Goal: Transaction & Acquisition: Purchase product/service

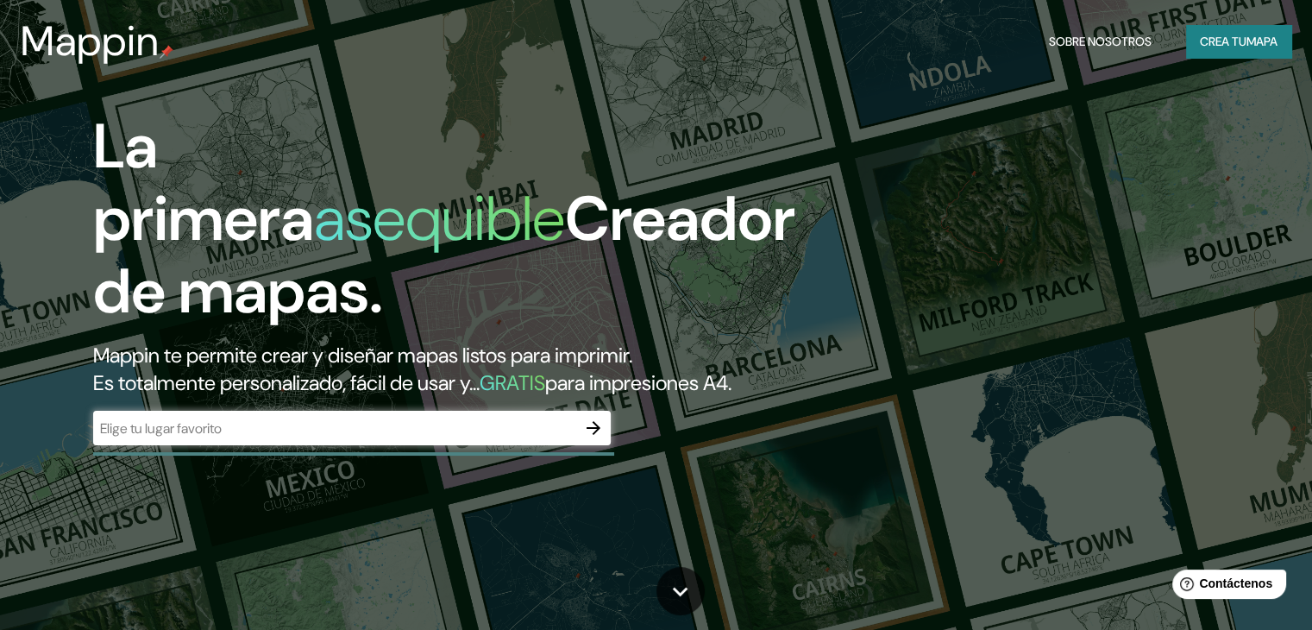
scroll to position [86, 0]
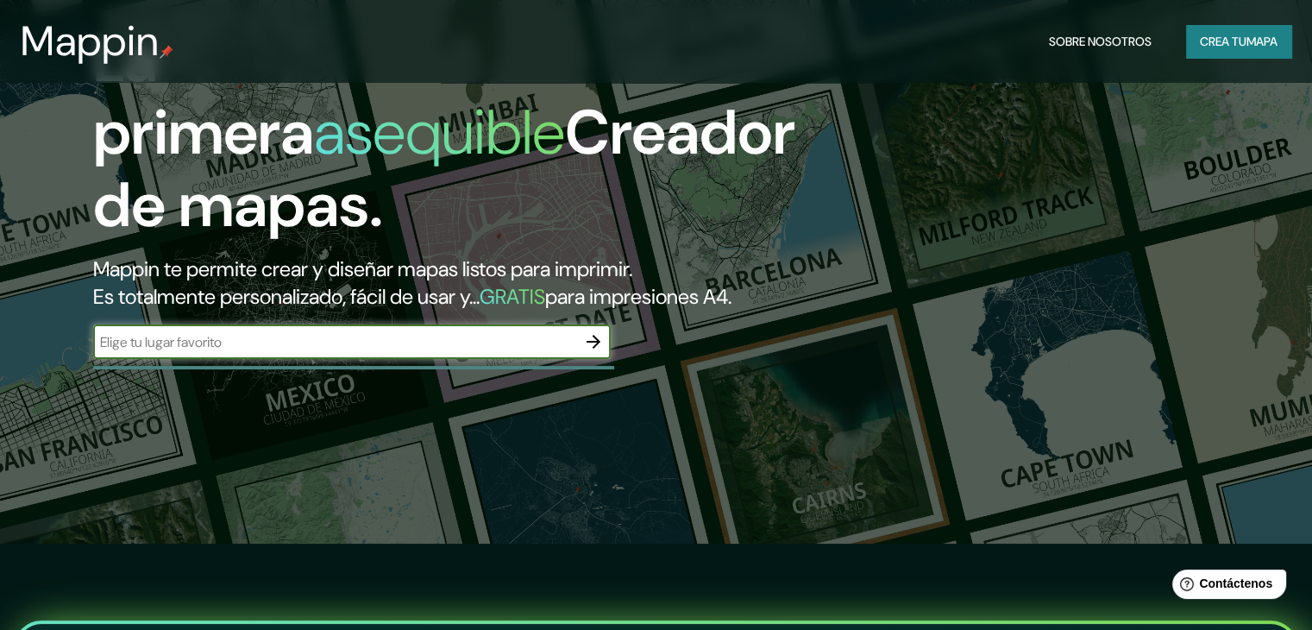
click at [445, 352] on input "text" at bounding box center [334, 342] width 483 height 20
type input "medellin"
click at [590, 352] on icon "button" at bounding box center [593, 341] width 21 height 21
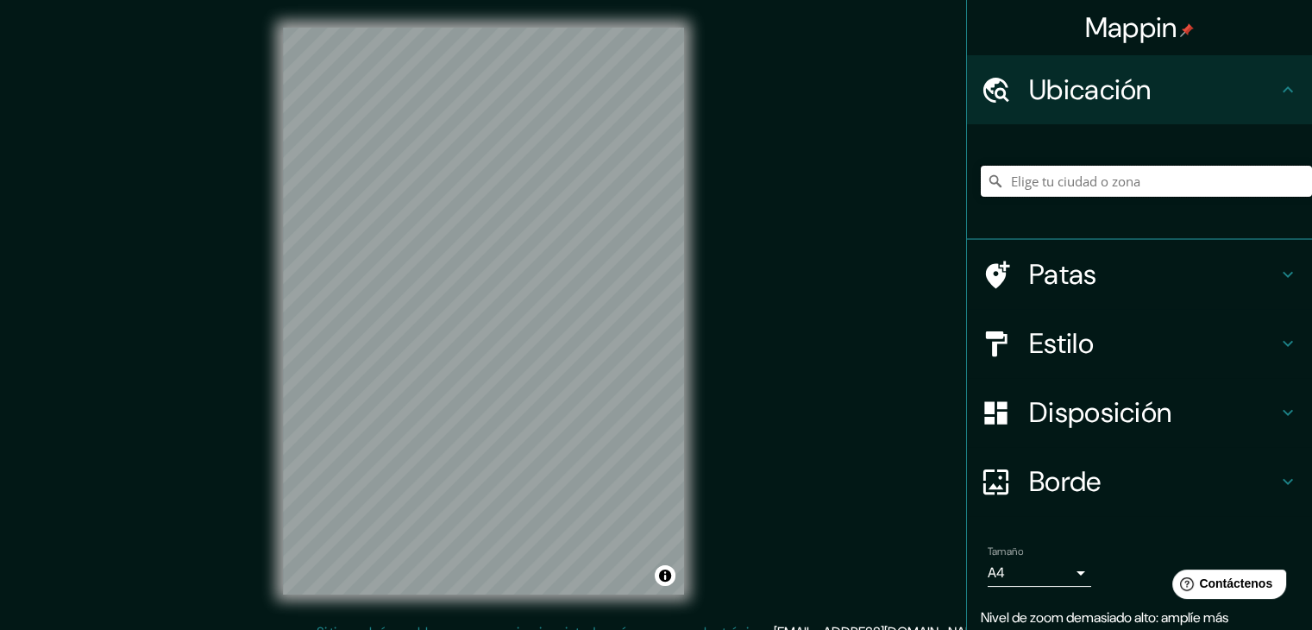
click at [1080, 185] on input "Elige tu ciudad o zona" at bounding box center [1146, 181] width 331 height 31
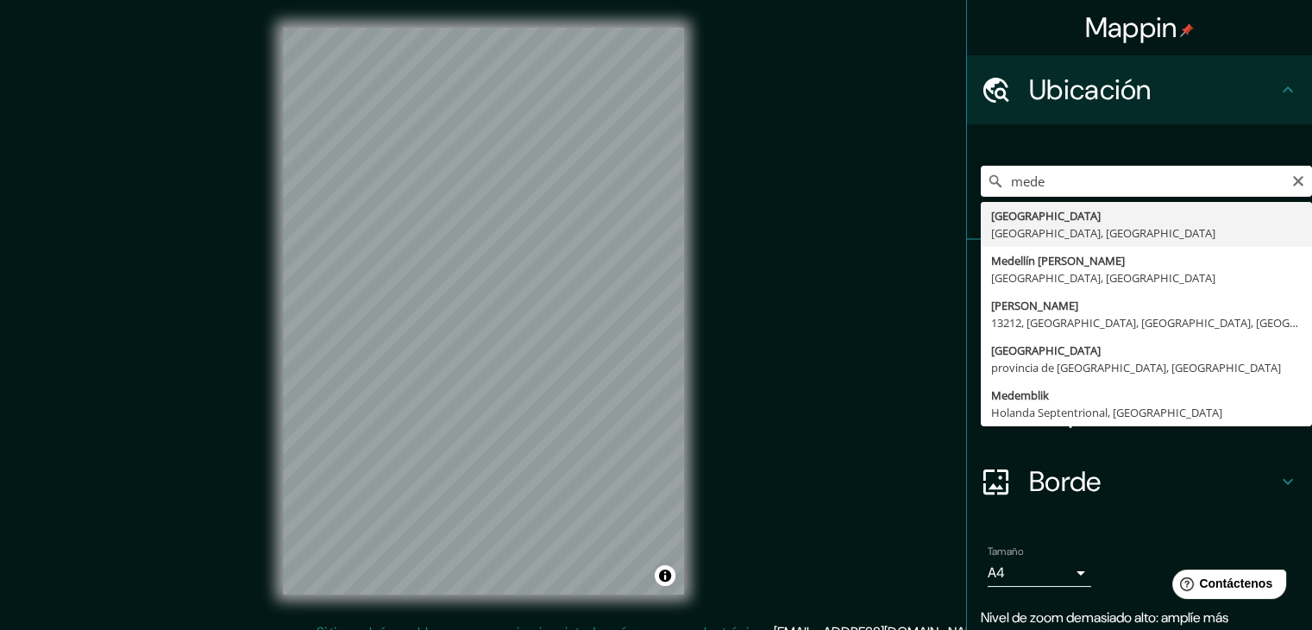
type input "[GEOGRAPHIC_DATA], [GEOGRAPHIC_DATA], [GEOGRAPHIC_DATA]"
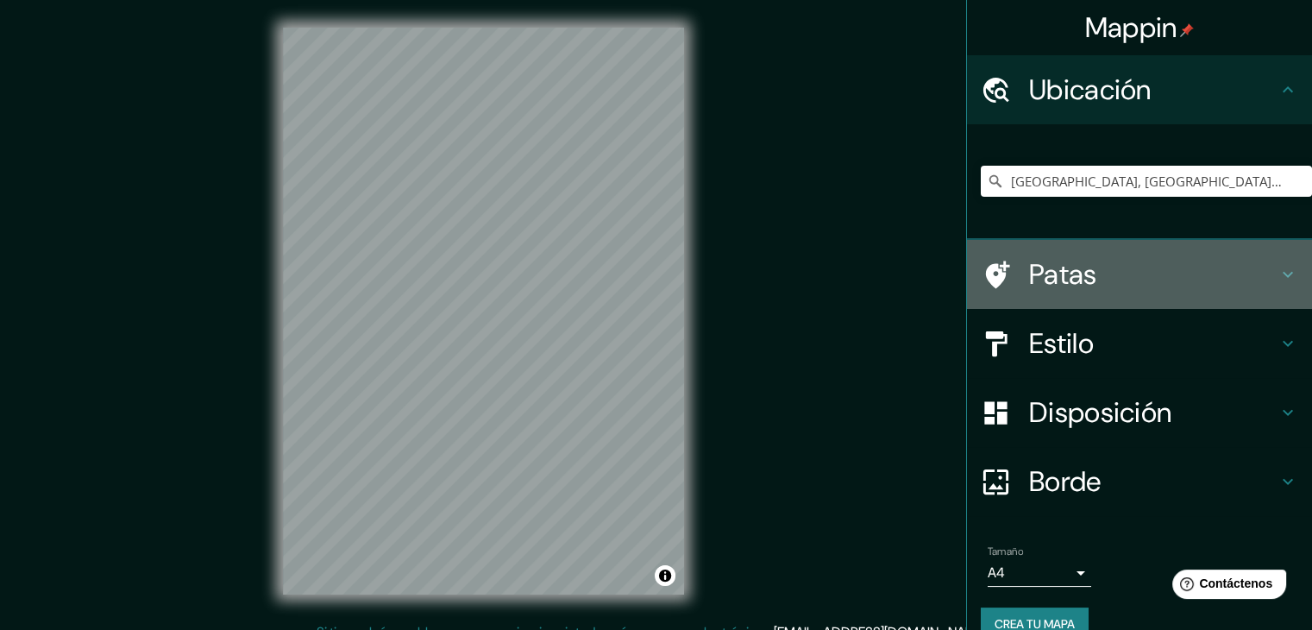
click at [1054, 267] on font "Patas" at bounding box center [1063, 274] width 68 height 36
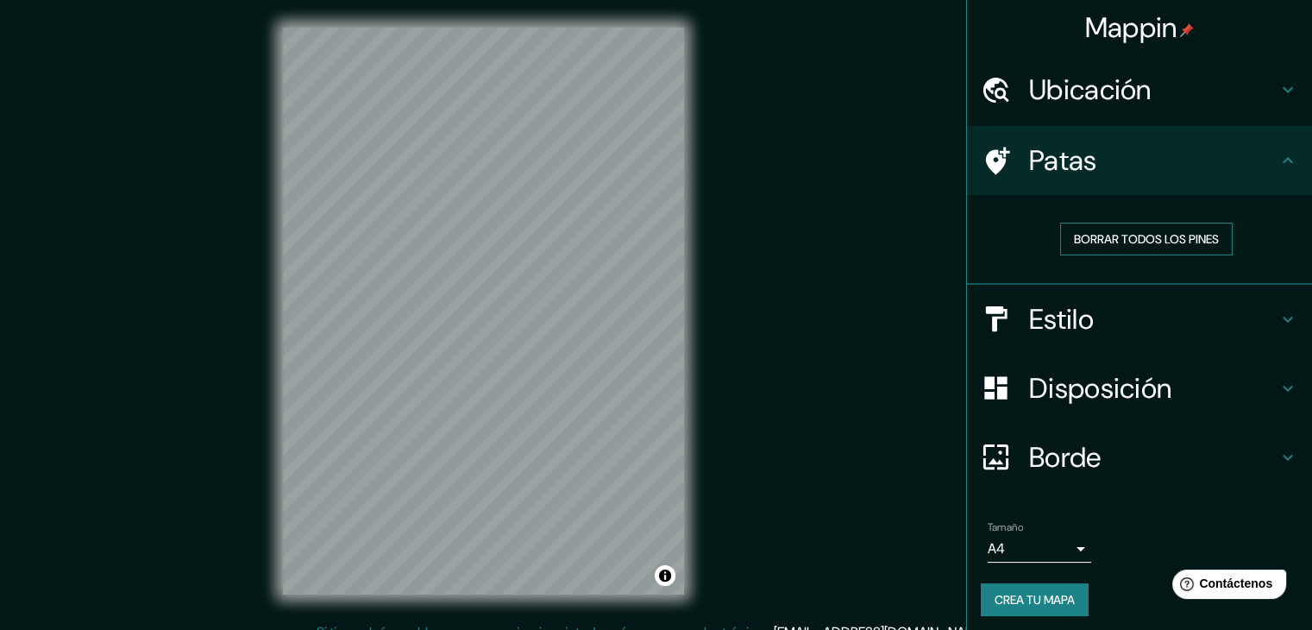
click at [1131, 237] on font "Borrar todos los pines" at bounding box center [1146, 239] width 145 height 16
click at [1132, 329] on h4 "Estilo" at bounding box center [1153, 319] width 248 height 35
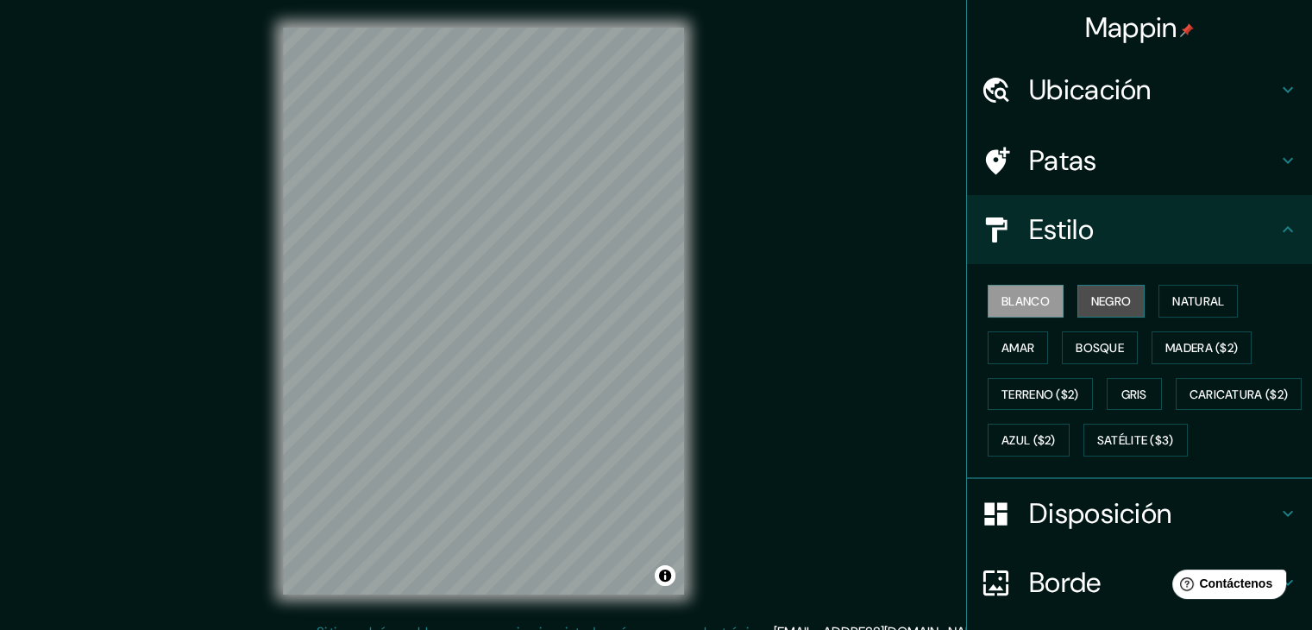
click at [1098, 298] on font "Negro" at bounding box center [1111, 301] width 41 height 16
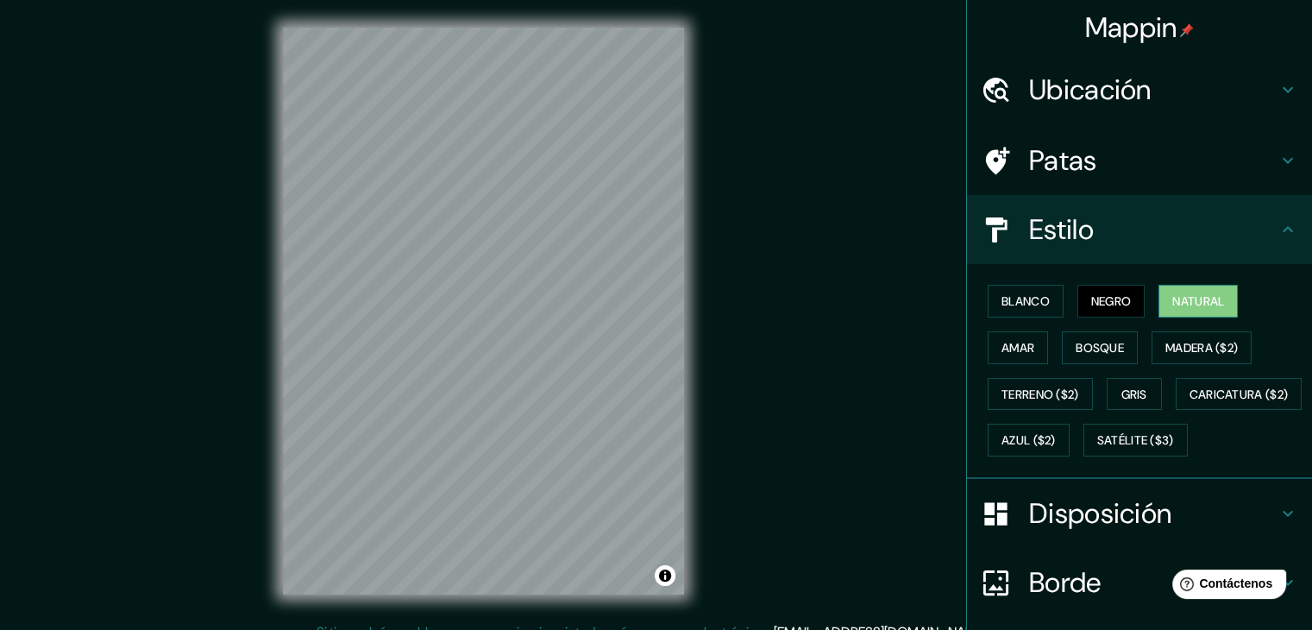
click at [1172, 296] on font "Natural" at bounding box center [1198, 301] width 52 height 16
click at [1004, 342] on font "Amar" at bounding box center [1017, 348] width 33 height 16
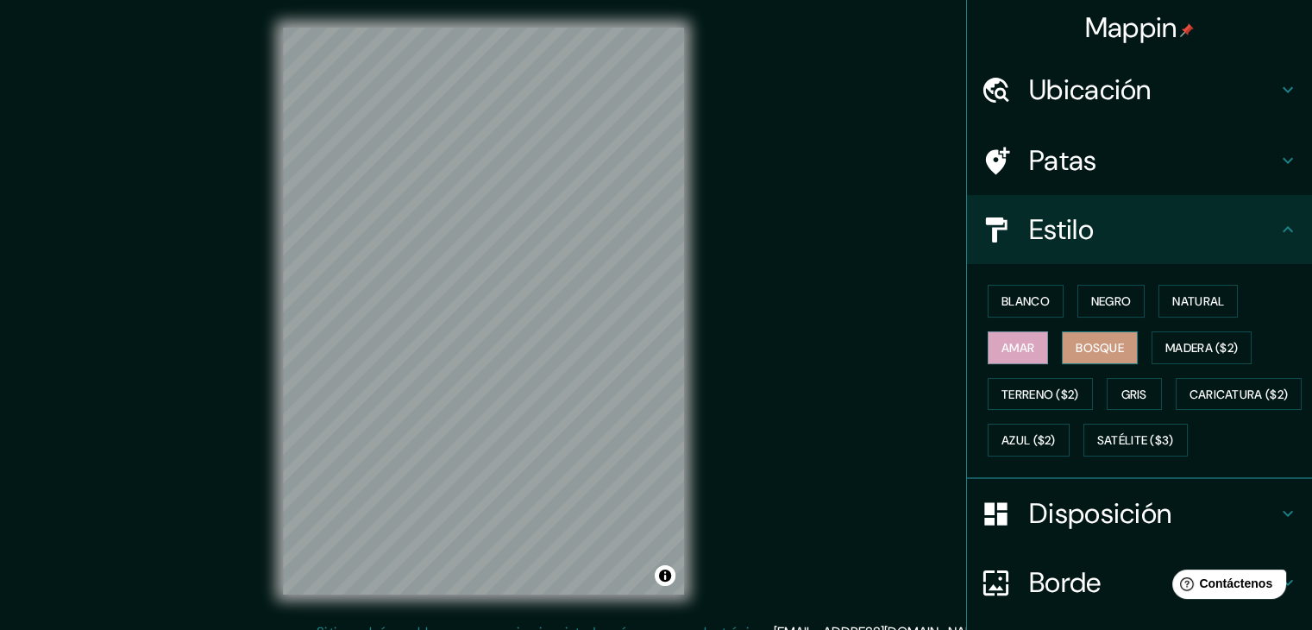
click at [1076, 346] on font "Bosque" at bounding box center [1100, 348] width 48 height 16
click at [1186, 350] on font "Madera ($2)" at bounding box center [1201, 348] width 72 height 16
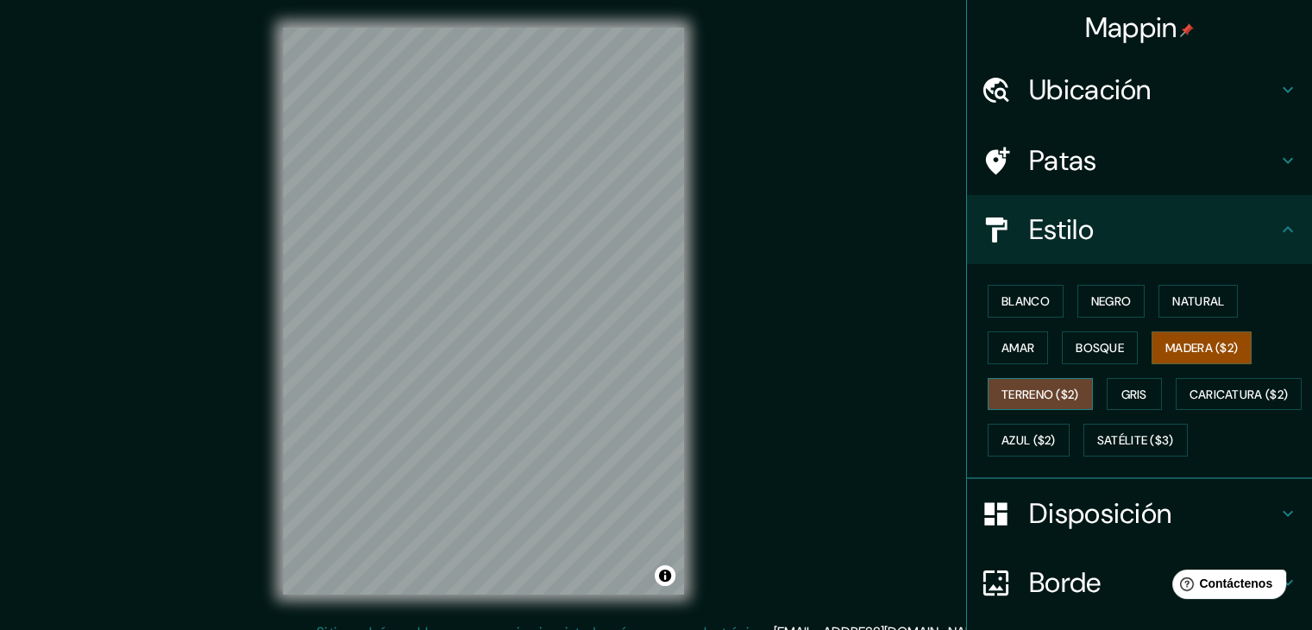
click at [1028, 389] on font "Terreno ($2)" at bounding box center [1040, 394] width 78 height 16
click at [1121, 378] on button "Gris" at bounding box center [1134, 394] width 55 height 33
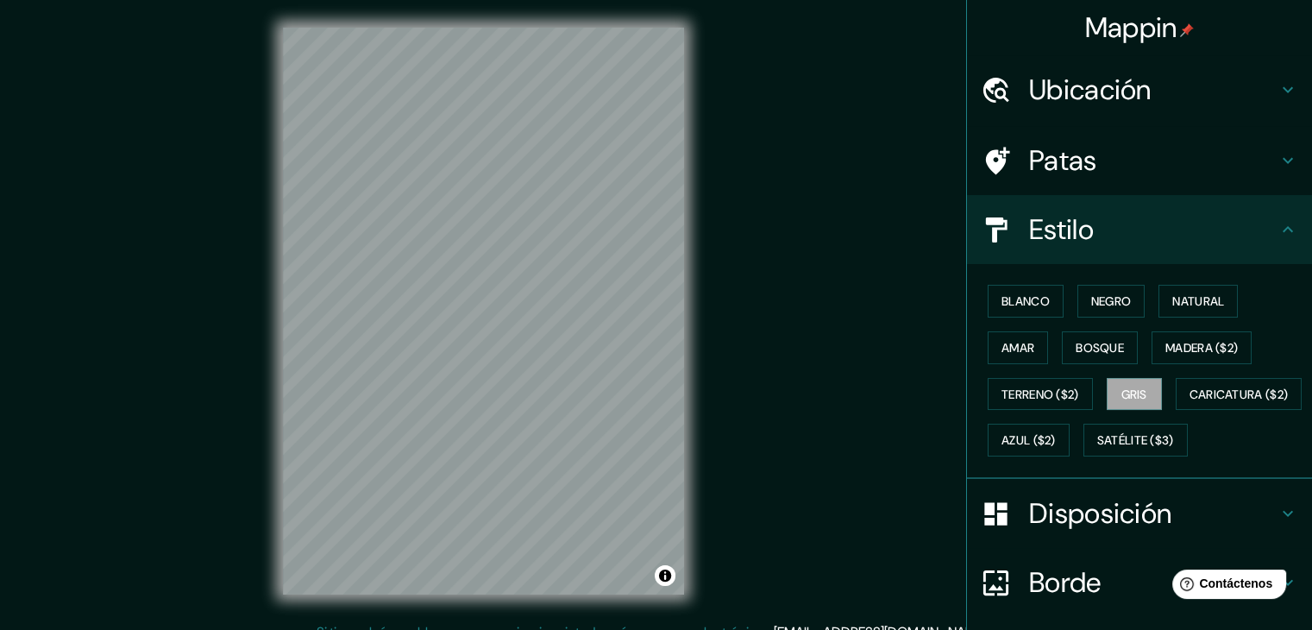
click at [1070, 415] on div "Blanco Negro Natural [PERSON_NAME] ($2) Terreno ($2) Gris Caricatura ($2) Azul …" at bounding box center [1146, 370] width 331 height 185
click at [1190, 405] on font "Caricatura ($2)" at bounding box center [1239, 394] width 99 height 22
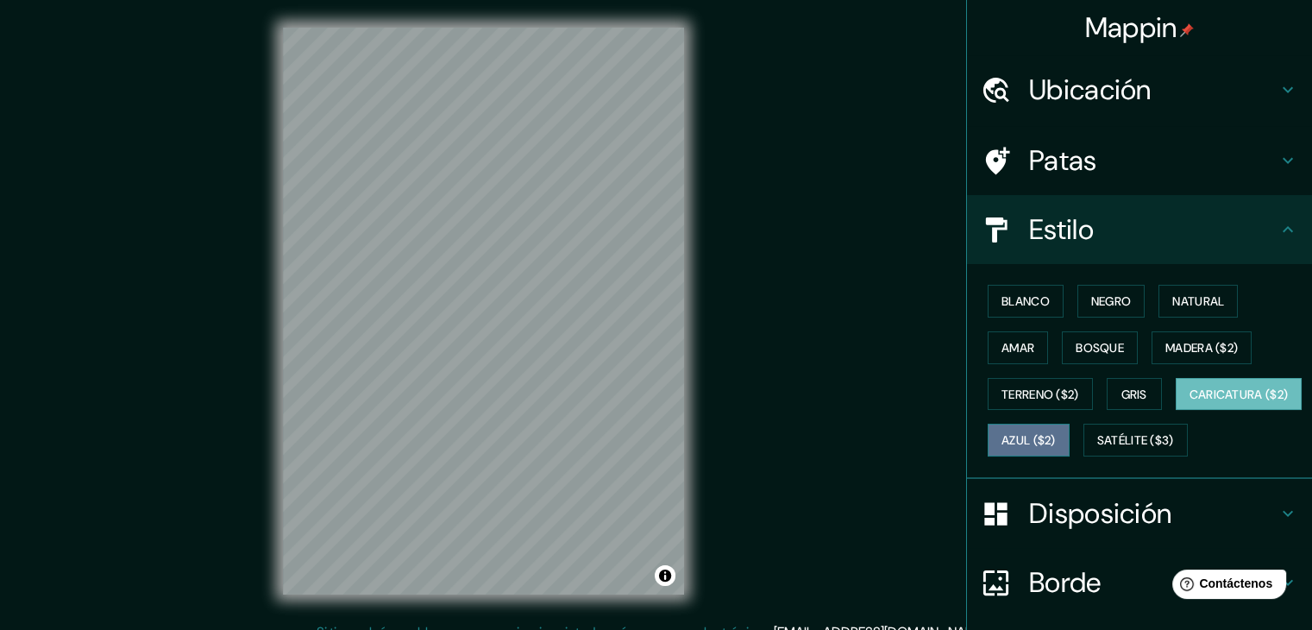
click at [1056, 434] on font "Azul ($2)" at bounding box center [1028, 441] width 54 height 16
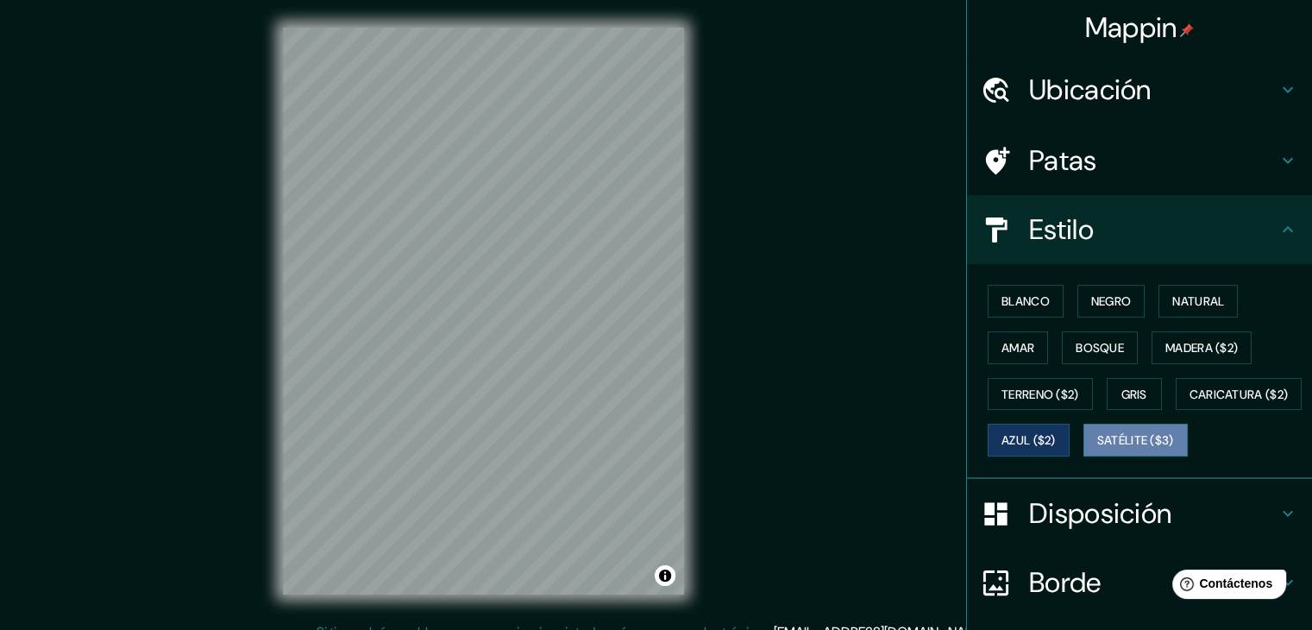
click at [1097, 451] on font "Satélite ($3)" at bounding box center [1135, 440] width 77 height 22
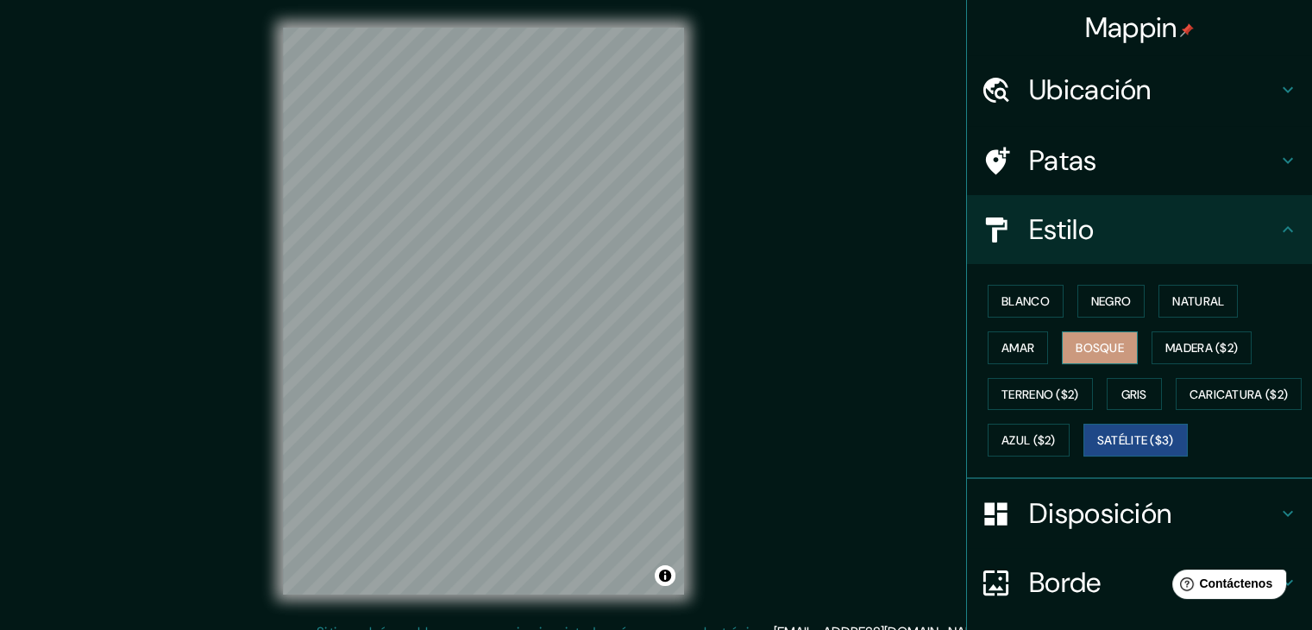
click at [1108, 353] on font "Bosque" at bounding box center [1100, 348] width 48 height 16
click at [1158, 298] on button "Natural" at bounding box center [1197, 301] width 79 height 33
click at [1097, 449] on font "Satélite ($3)" at bounding box center [1135, 441] width 77 height 16
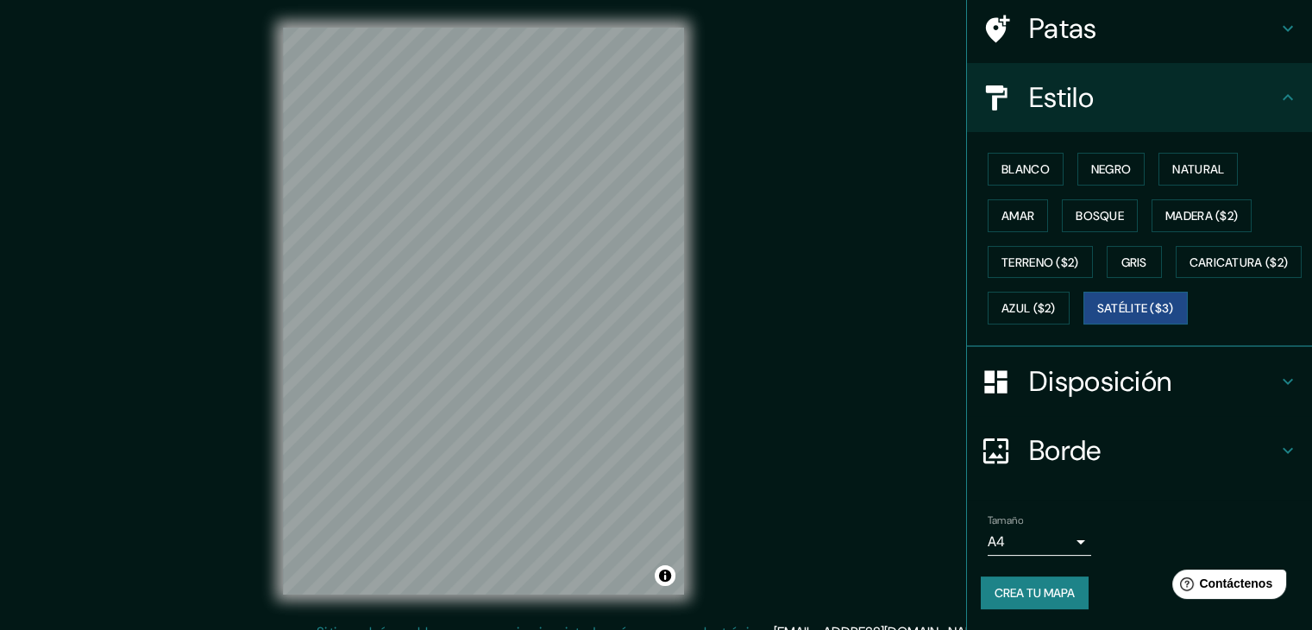
click at [1159, 399] on font "Disposición" at bounding box center [1100, 381] width 142 height 36
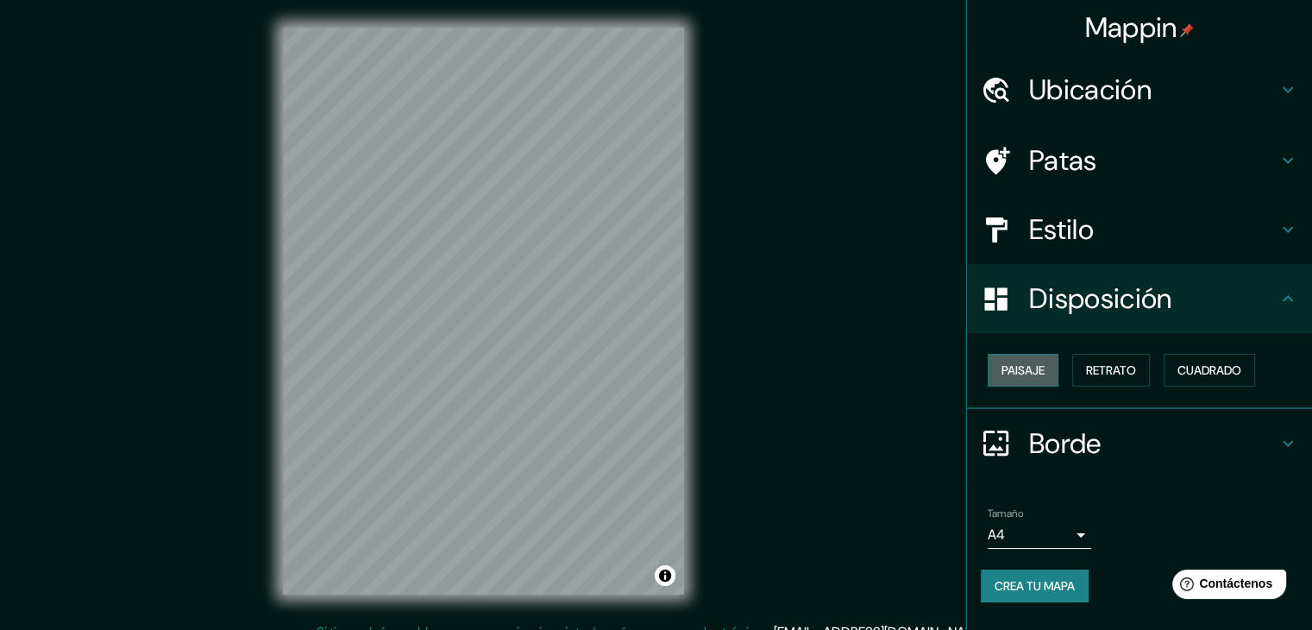
click at [1038, 367] on font "Paisaje" at bounding box center [1022, 370] width 43 height 16
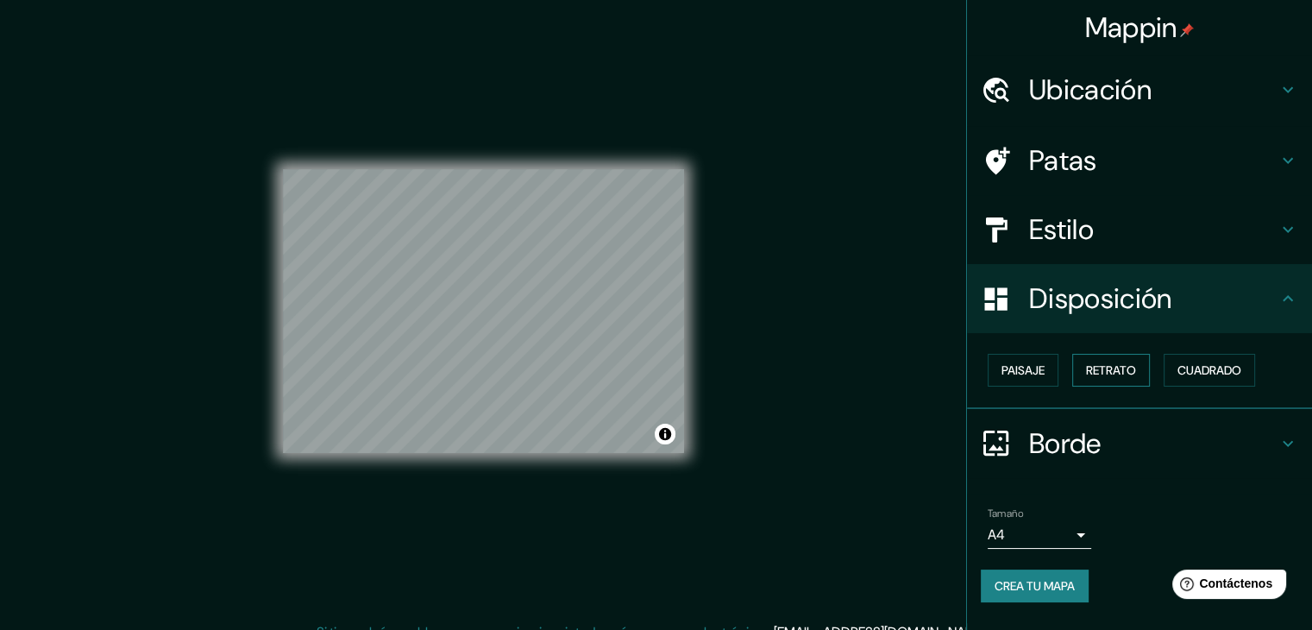
click at [1114, 368] on font "Retrato" at bounding box center [1111, 370] width 50 height 16
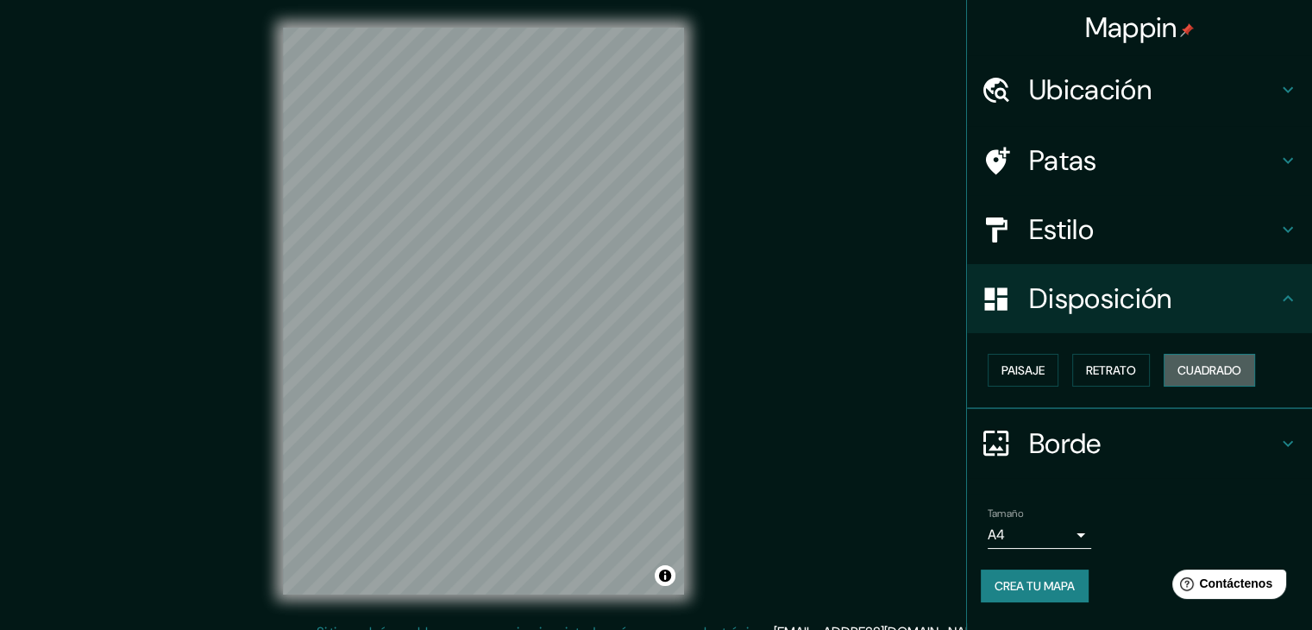
click at [1175, 368] on button "Cuadrado" at bounding box center [1209, 370] width 91 height 33
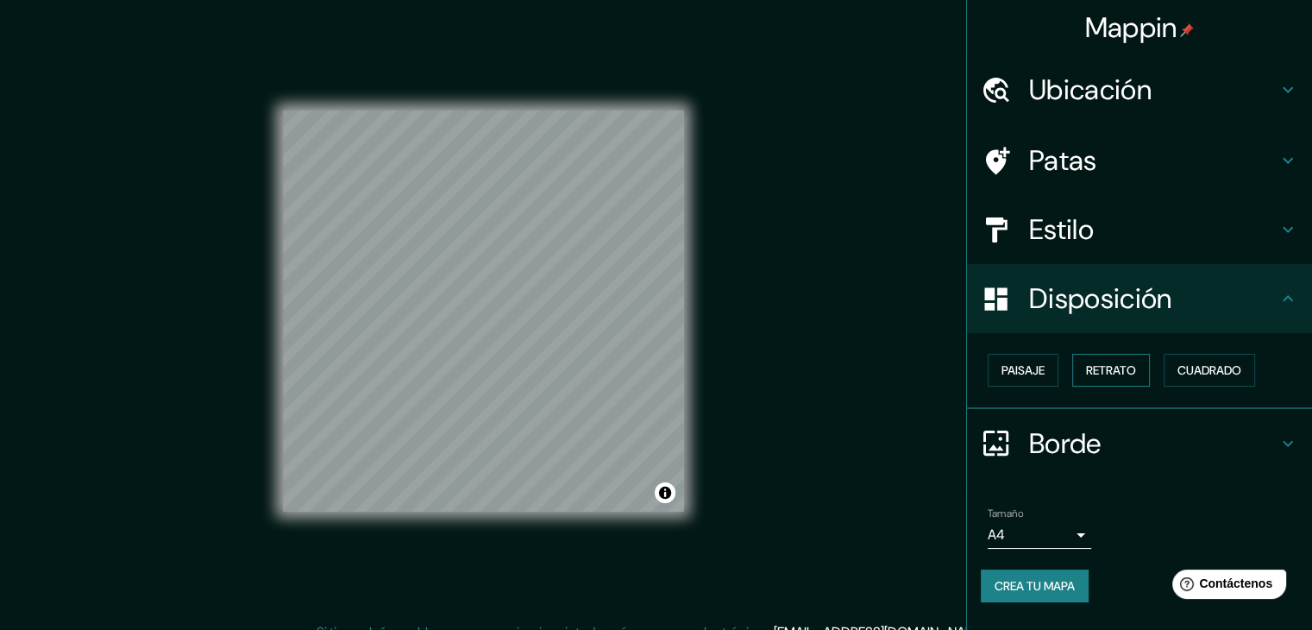
click at [1132, 368] on font "Retrato" at bounding box center [1111, 370] width 50 height 16
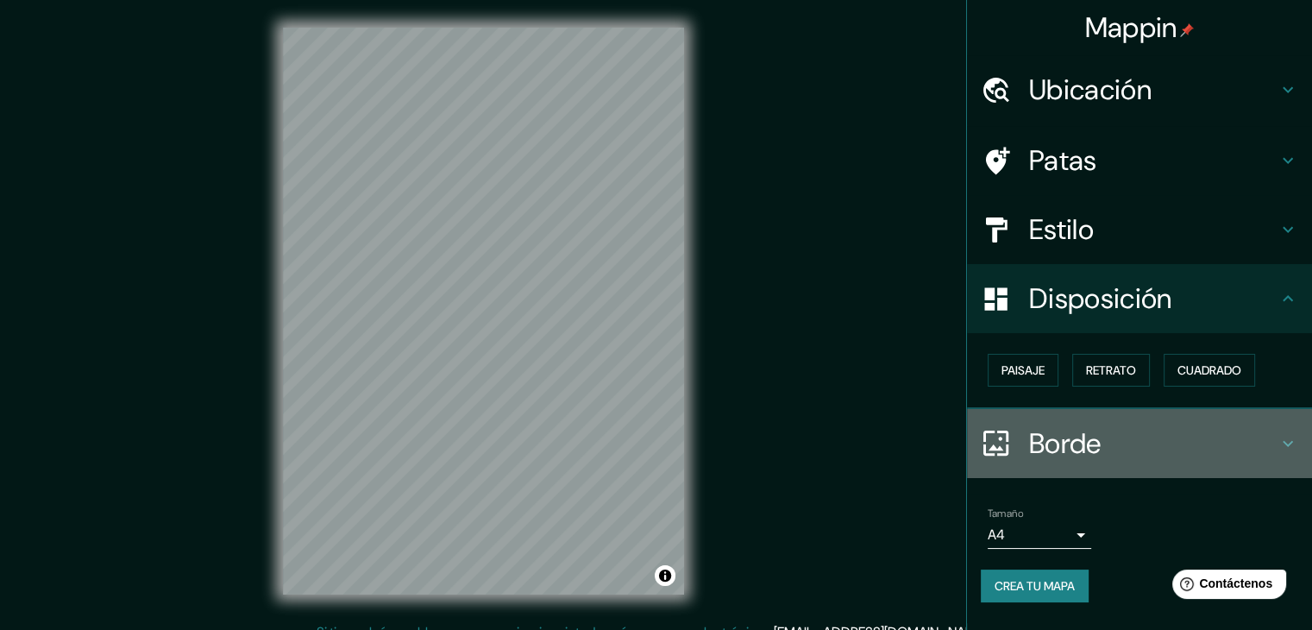
click at [1125, 439] on h4 "Borde" at bounding box center [1153, 443] width 248 height 35
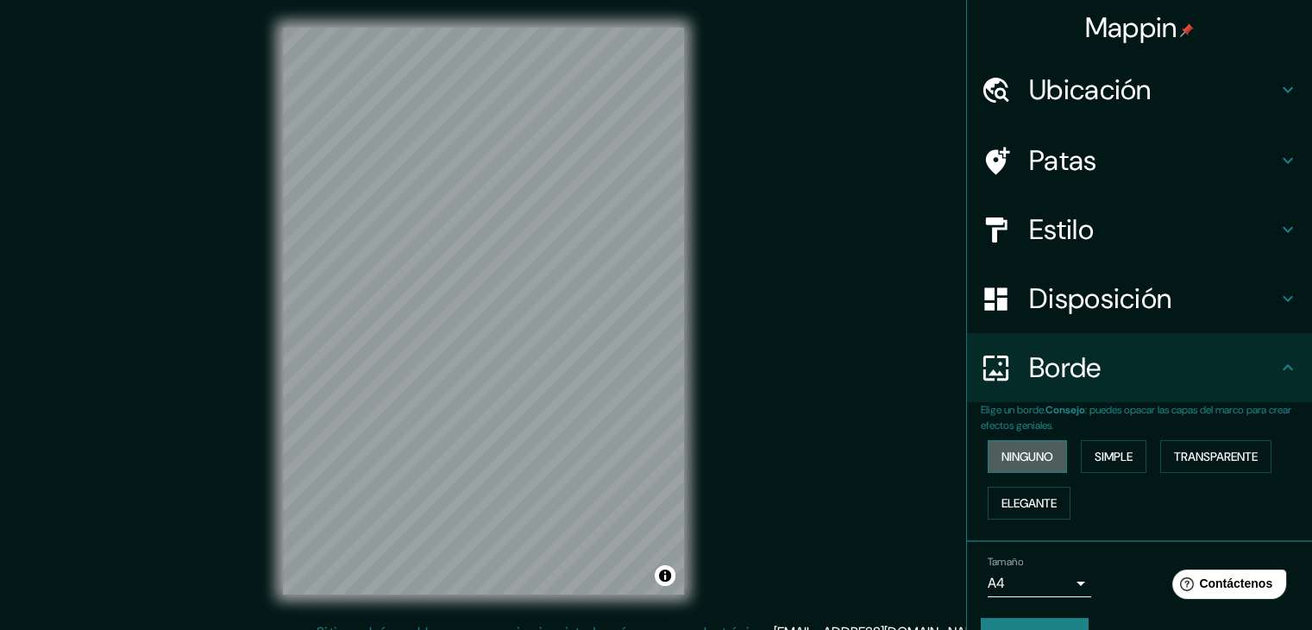
click at [1014, 459] on font "Ninguno" at bounding box center [1027, 457] width 52 height 16
click at [1101, 454] on font "Simple" at bounding box center [1114, 457] width 38 height 16
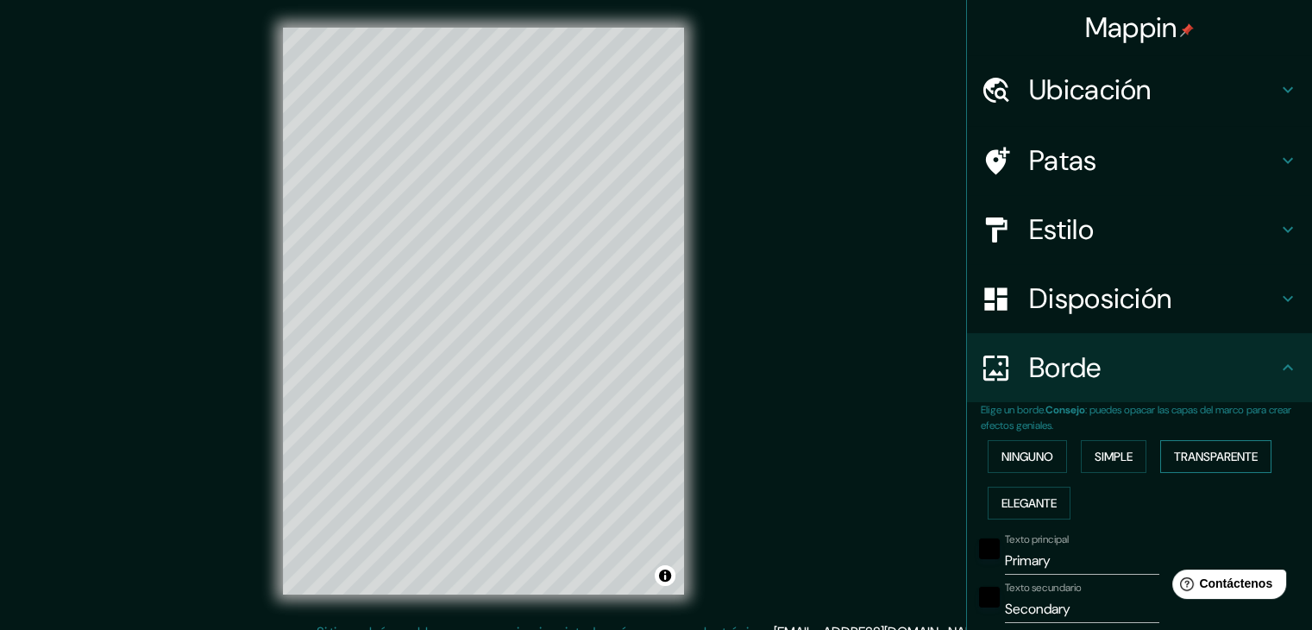
click at [1163, 449] on button "Transparente" at bounding box center [1215, 456] width 111 height 33
click at [1020, 495] on font "Elegante" at bounding box center [1028, 503] width 55 height 16
click at [1014, 468] on button "Ninguno" at bounding box center [1027, 456] width 79 height 33
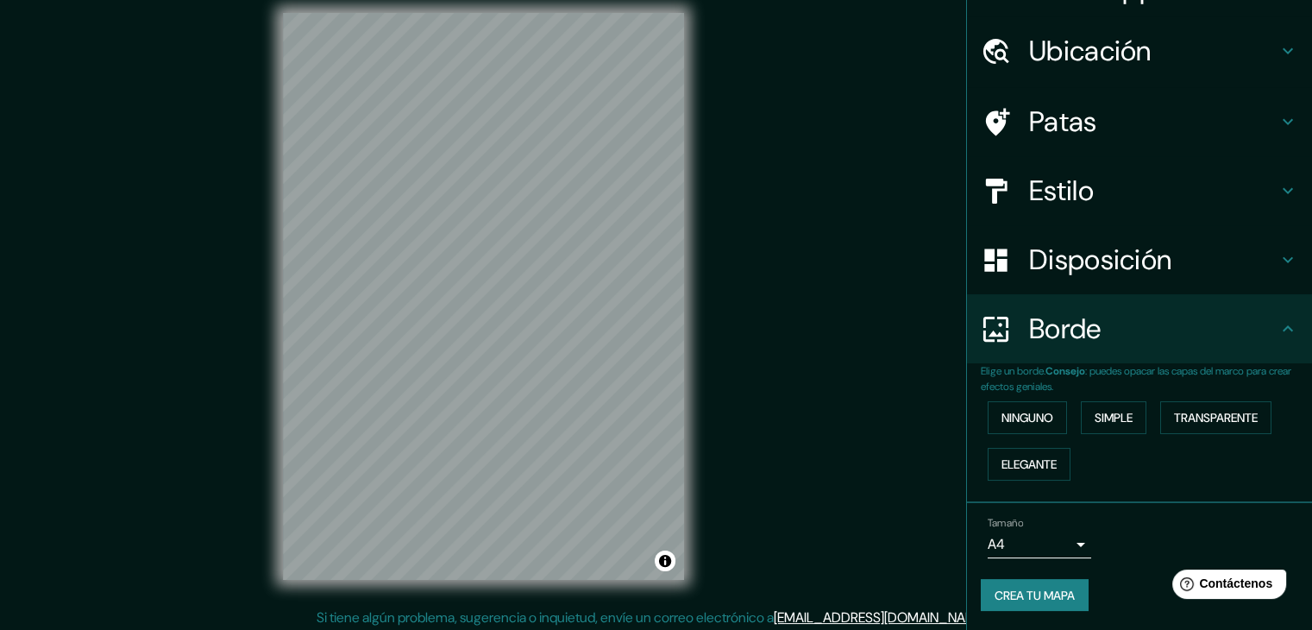
scroll to position [20, 0]
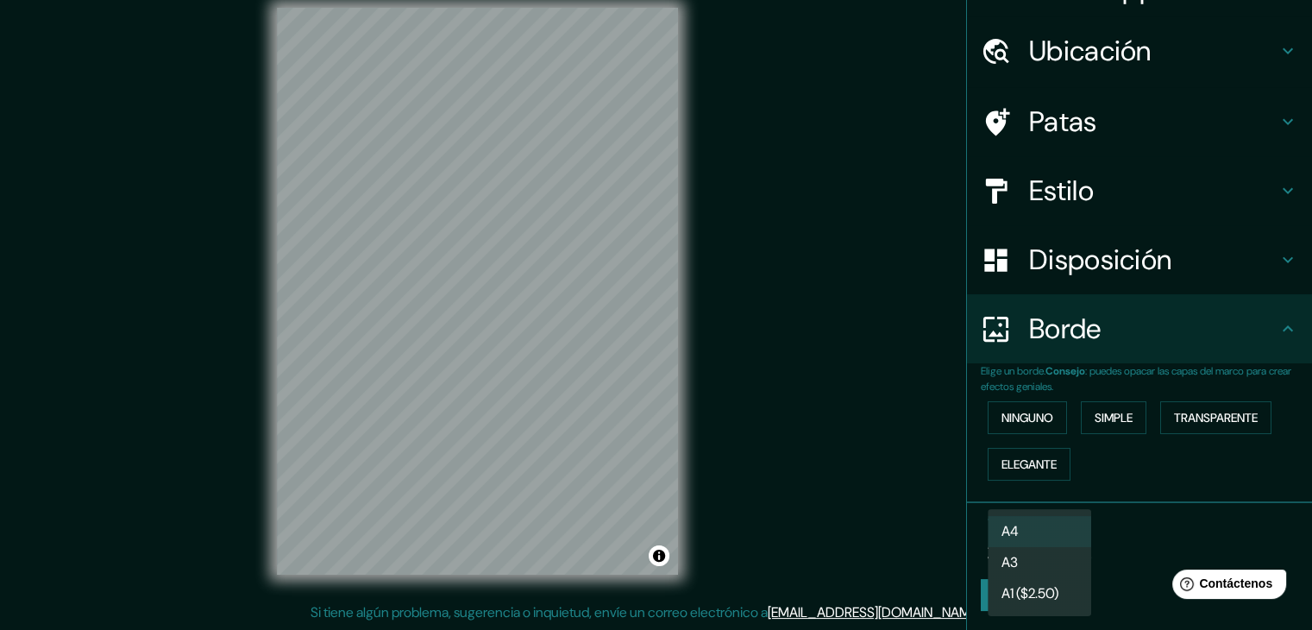
click at [1036, 536] on body "Mappin Ubicación [GEOGRAPHIC_DATA], [GEOGRAPHIC_DATA], [GEOGRAPHIC_DATA] Patas …" at bounding box center [656, 295] width 1312 height 630
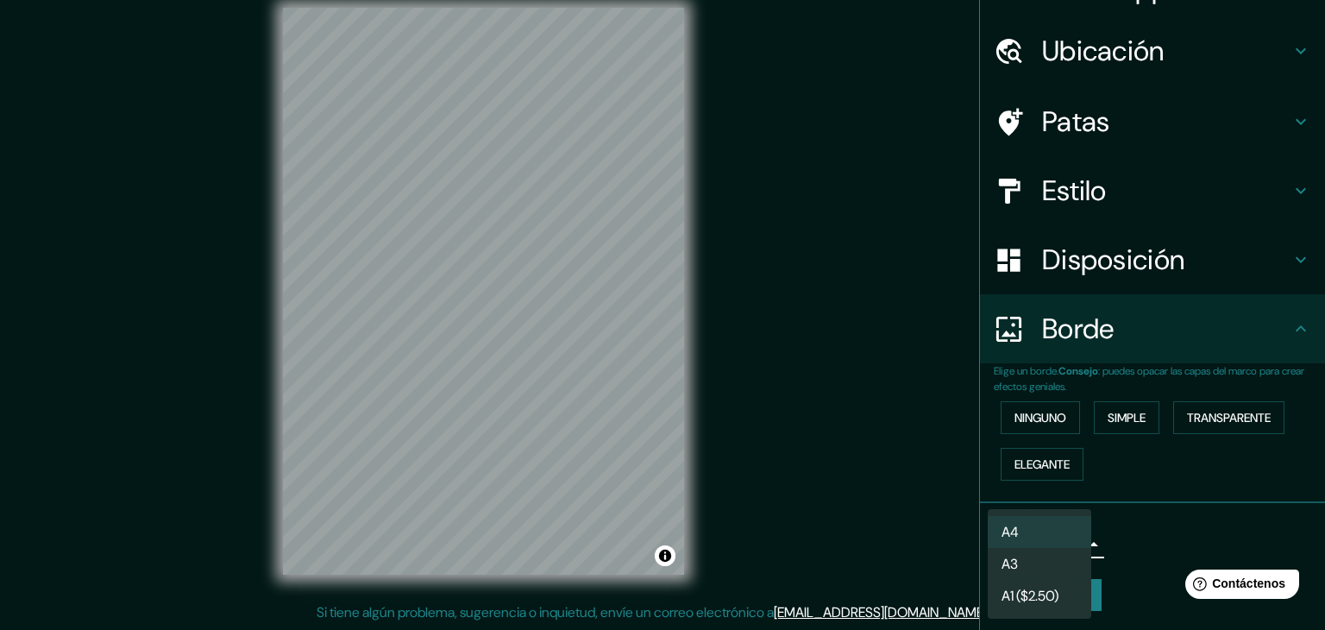
click at [1166, 549] on div at bounding box center [662, 315] width 1325 height 630
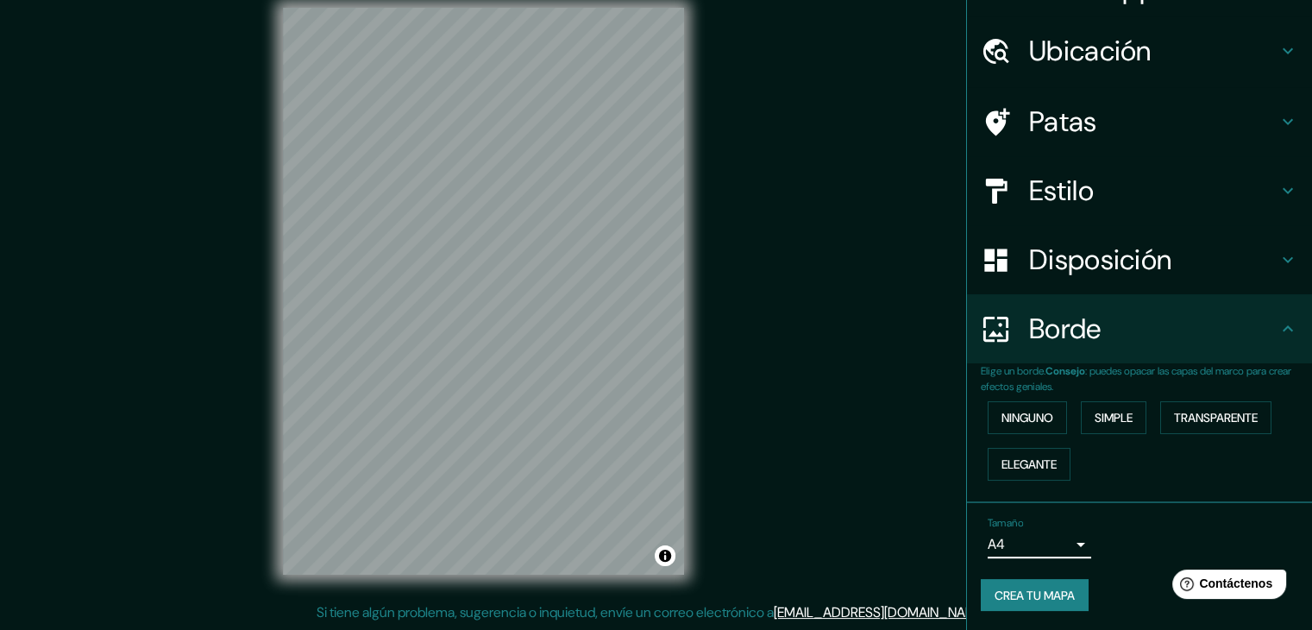
click at [1039, 587] on font "Crea tu mapa" at bounding box center [1035, 595] width 80 height 16
click at [1029, 579] on button "Crea tu mapa" at bounding box center [1035, 595] width 108 height 33
click at [1024, 539] on body "Mappin Ubicación [GEOGRAPHIC_DATA], [GEOGRAPHIC_DATA], [GEOGRAPHIC_DATA] Patas …" at bounding box center [656, 295] width 1312 height 630
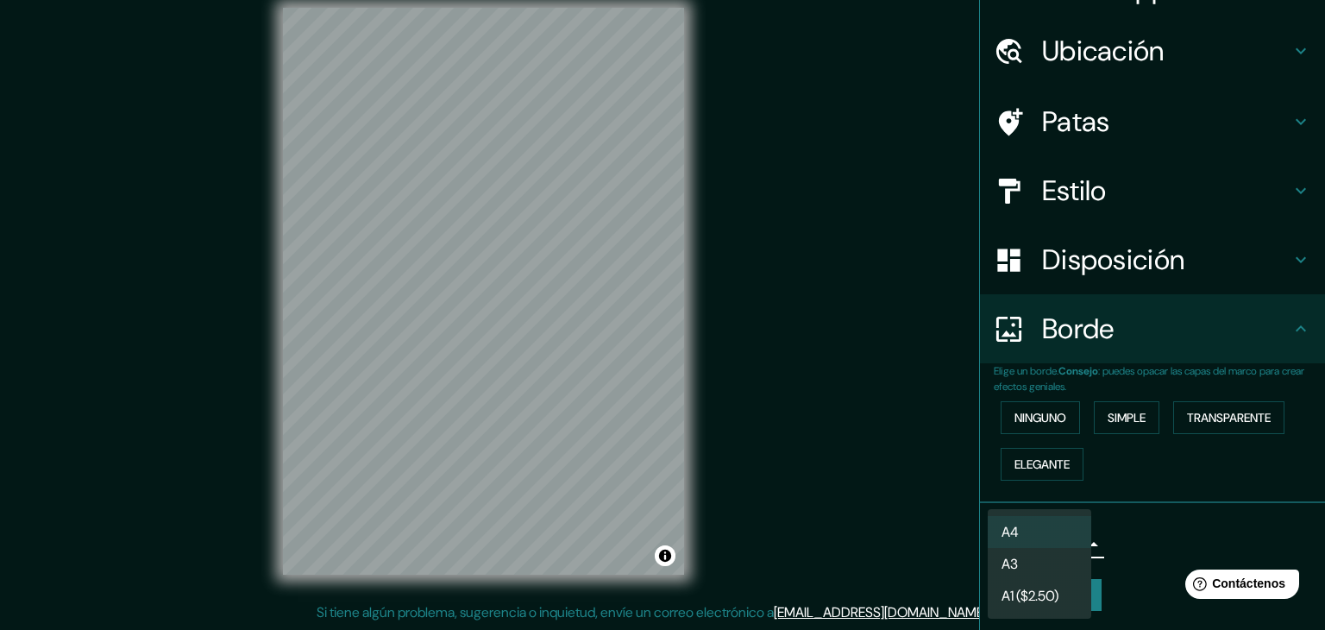
click at [1032, 555] on li "A3" at bounding box center [1040, 564] width 104 height 32
type input "a4"
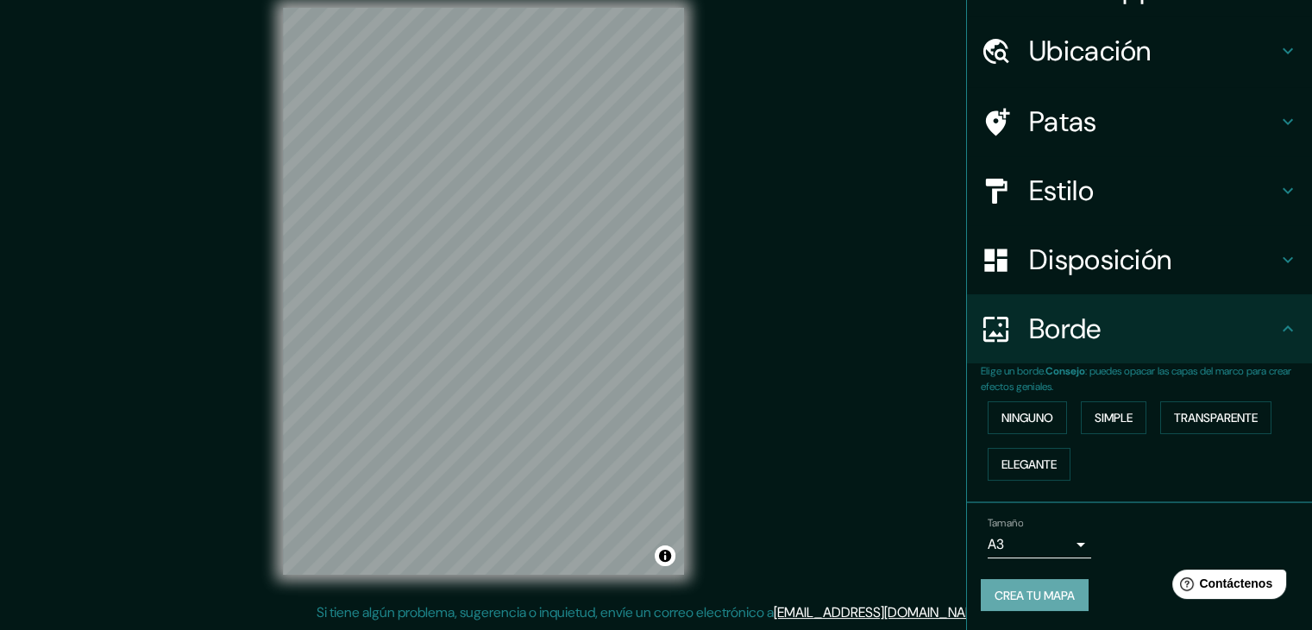
click at [1028, 598] on font "Crea tu mapa" at bounding box center [1035, 595] width 80 height 16
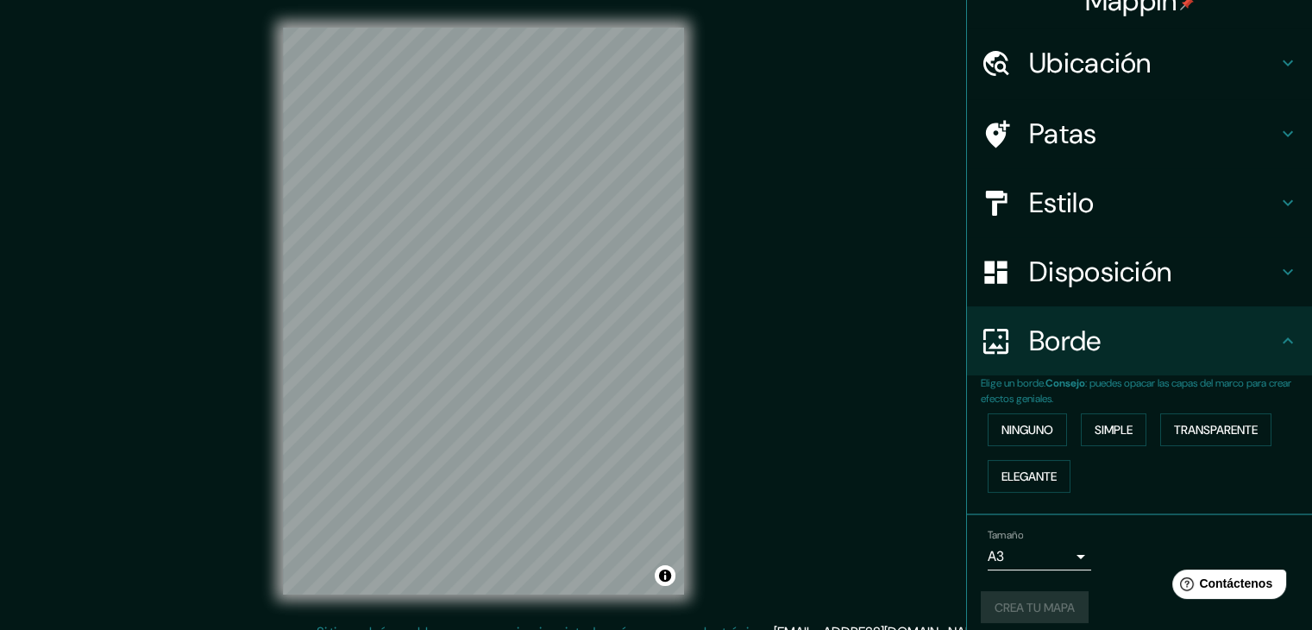
scroll to position [39, 0]
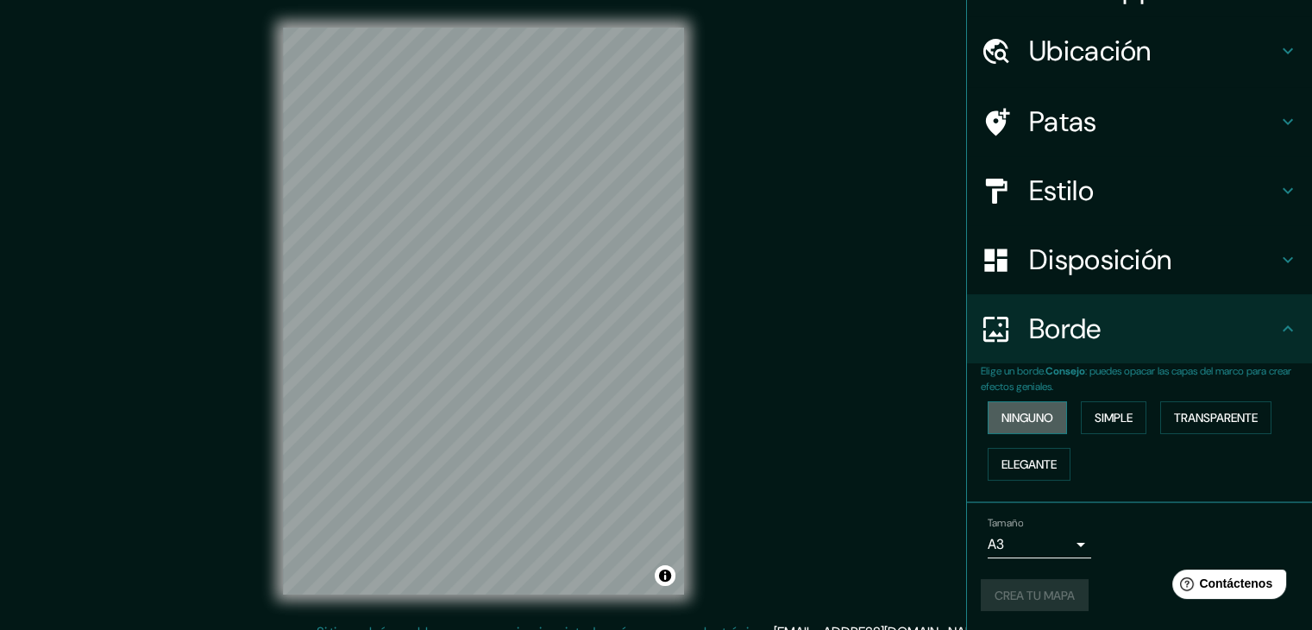
click at [1001, 411] on font "Ninguno" at bounding box center [1027, 418] width 52 height 16
click at [1087, 260] on font "Disposición" at bounding box center [1100, 260] width 142 height 36
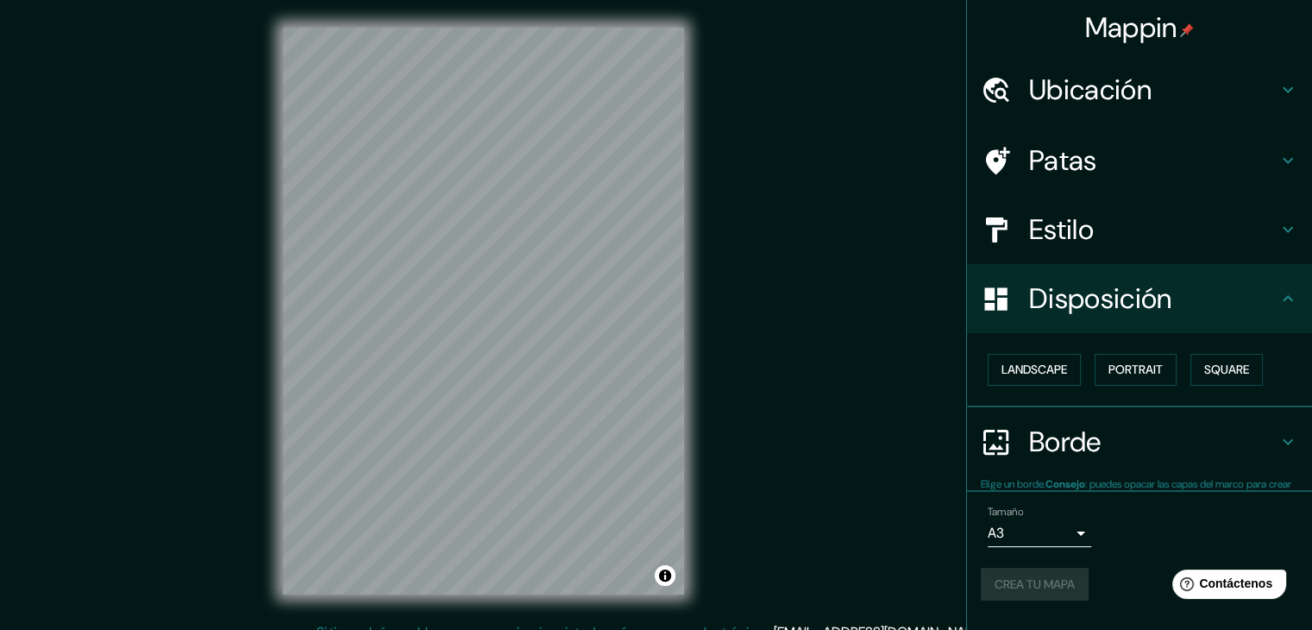
scroll to position [0, 0]
click at [1003, 370] on font "Paisaje" at bounding box center [1022, 370] width 43 height 16
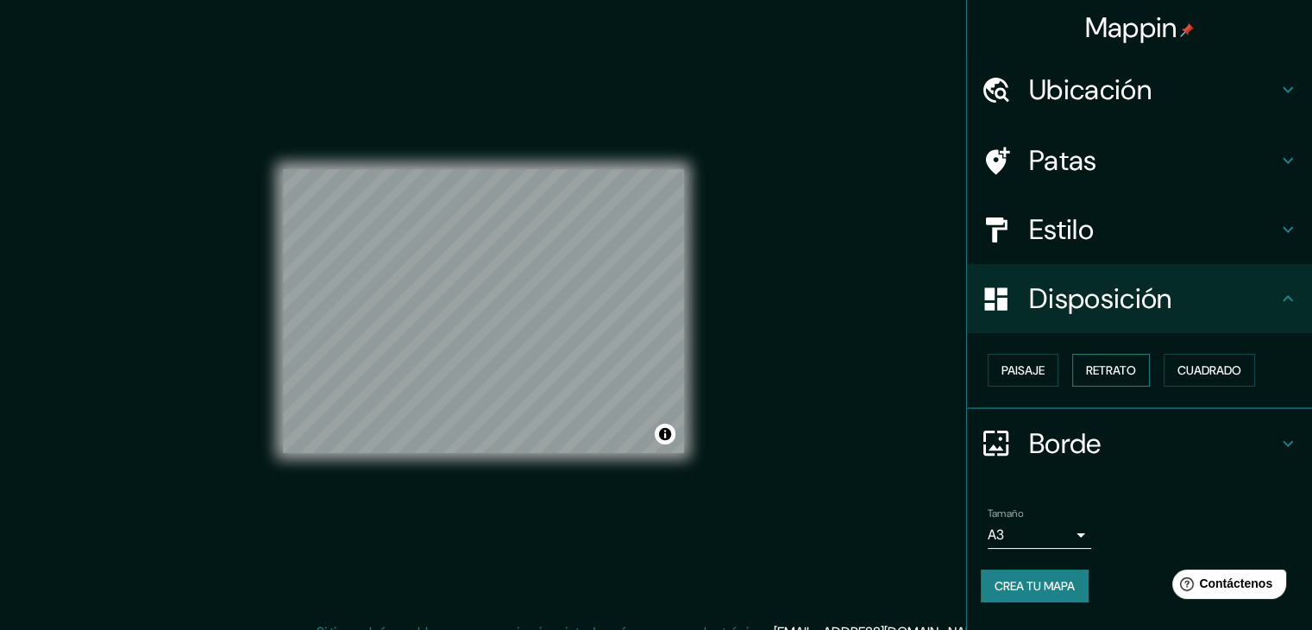
click at [1100, 367] on font "Retrato" at bounding box center [1111, 370] width 50 height 16
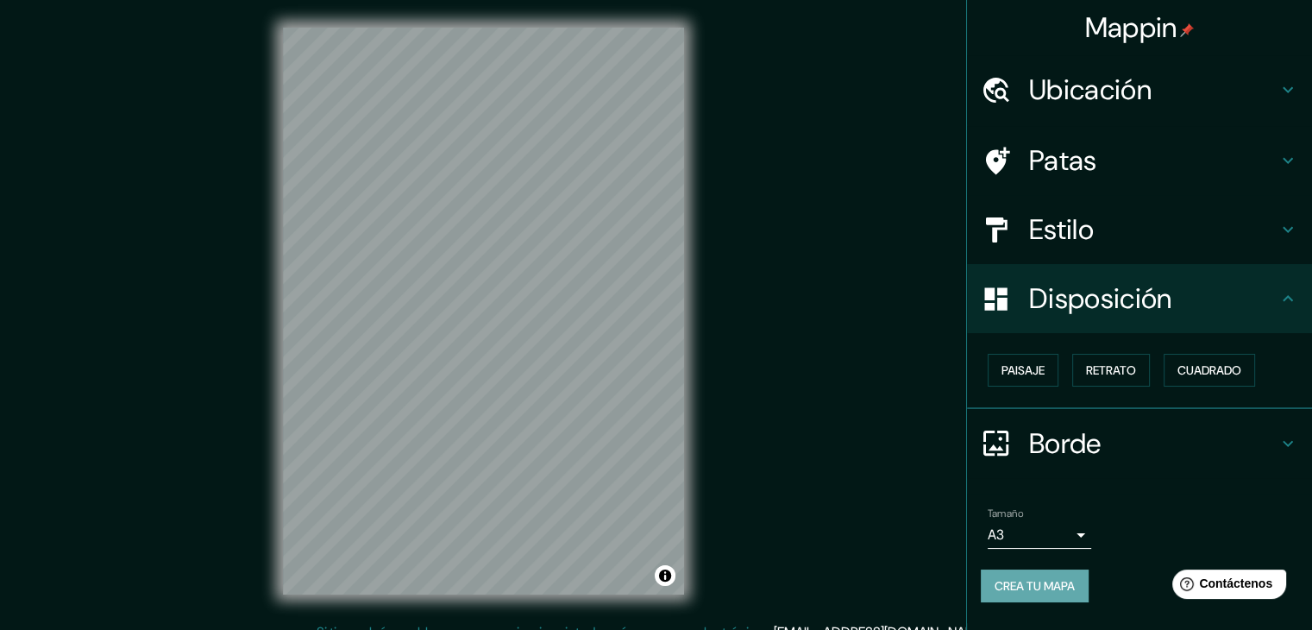
click at [1064, 569] on button "Crea tu mapa" at bounding box center [1035, 585] width 108 height 33
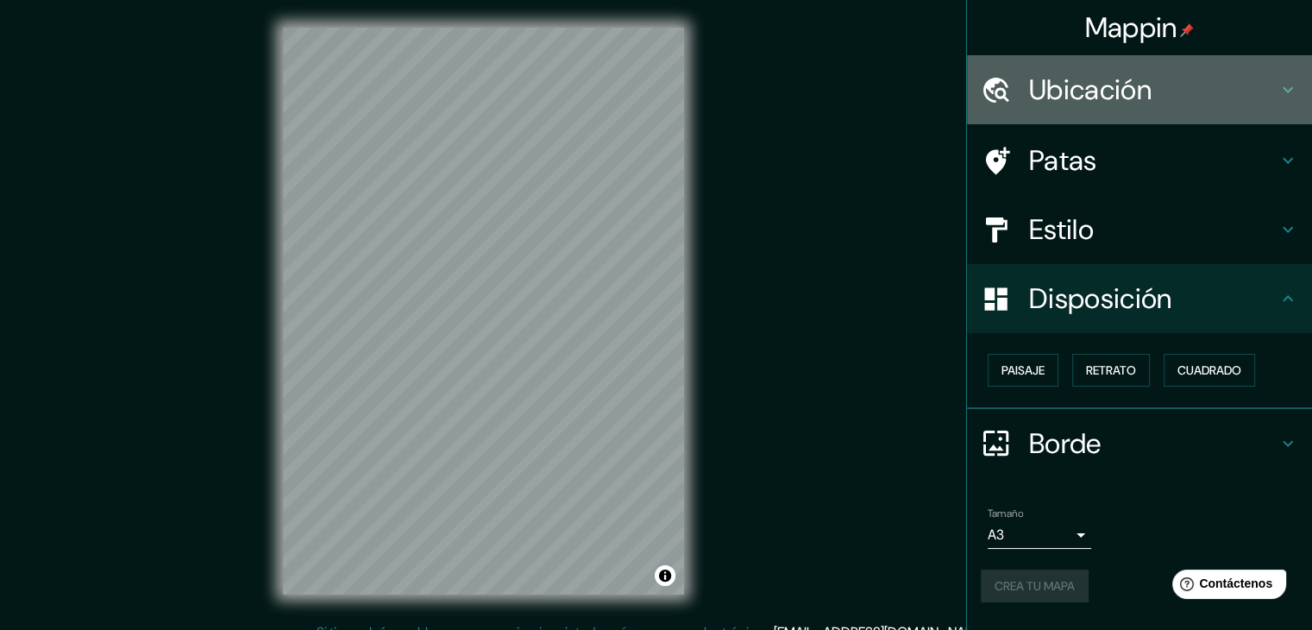
click at [1288, 75] on div "Ubicación" at bounding box center [1139, 89] width 345 height 69
